Goal: Navigation & Orientation: Find specific page/section

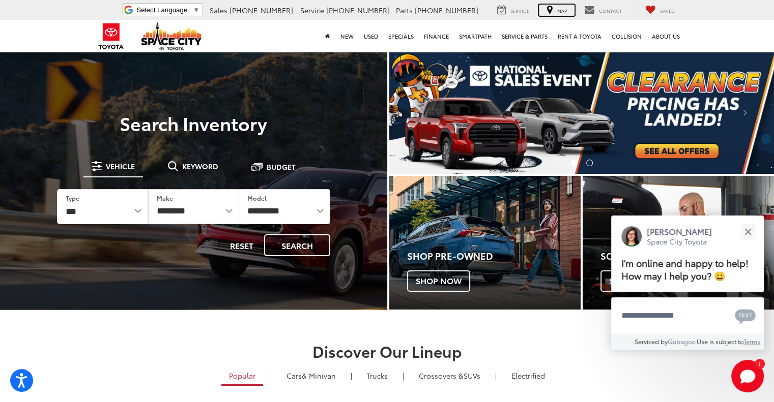
click at [570, 6] on div "Map" at bounding box center [557, 10] width 36 height 11
